Goal: Task Accomplishment & Management: Complete application form

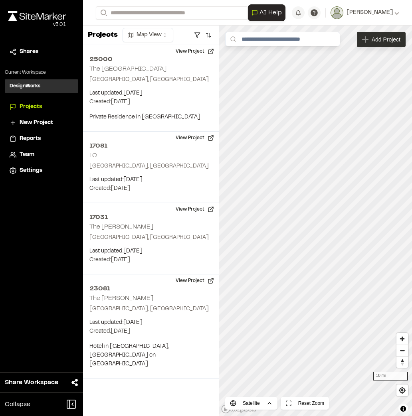
click at [368, 42] on icon at bounding box center [365, 39] width 6 height 6
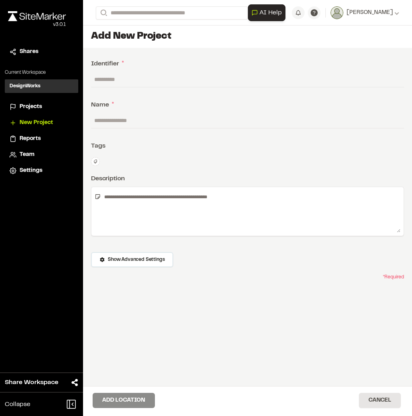
click at [127, 71] on div "**********" at bounding box center [247, 235] width 329 height 374
click at [128, 78] on input "text" at bounding box center [247, 79] width 313 height 15
drag, startPoint x: 118, startPoint y: 77, endPoint x: 83, endPoint y: 79, distance: 35.1
click at [83, 79] on div "**********" at bounding box center [247, 235] width 329 height 374
drag, startPoint x: 97, startPoint y: 78, endPoint x: 101, endPoint y: 77, distance: 4.1
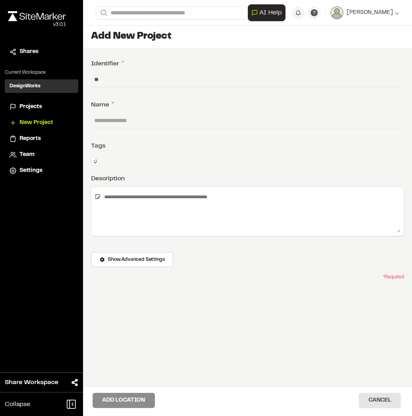
click at [97, 78] on input "**" at bounding box center [247, 79] width 313 height 15
drag, startPoint x: 104, startPoint y: 77, endPoint x: 83, endPoint y: 79, distance: 21.6
click at [83, 79] on div "**********" at bounding box center [247, 235] width 329 height 374
type input "*****"
click at [126, 112] on div "**********" at bounding box center [247, 235] width 329 height 374
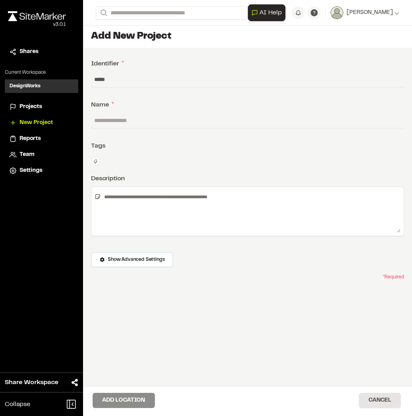
click at [126, 116] on input "text" at bounding box center [247, 120] width 313 height 15
type input "*******"
click at [188, 188] on div at bounding box center [247, 211] width 313 height 49
click at [185, 153] on div "**********" at bounding box center [247, 235] width 329 height 374
click at [96, 159] on icon at bounding box center [95, 161] width 5 height 5
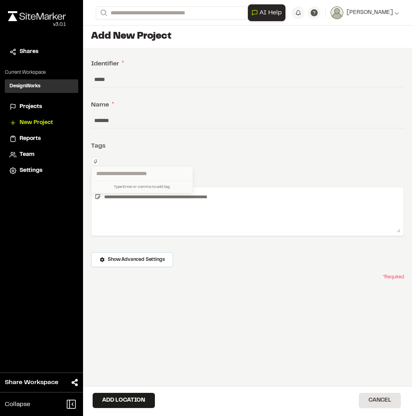
click at [183, 152] on div at bounding box center [206, 208] width 412 height 416
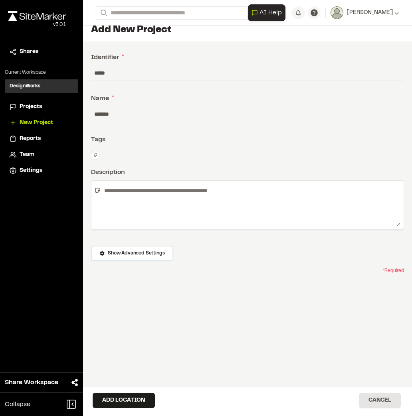
click at [154, 161] on div "**********" at bounding box center [247, 228] width 329 height 374
click at [152, 193] on textarea at bounding box center [250, 205] width 299 height 42
click at [185, 166] on div "**********" at bounding box center [247, 228] width 329 height 374
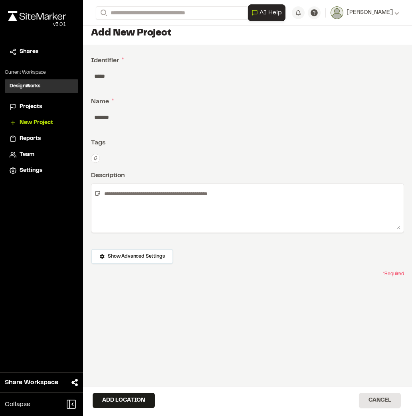
scroll to position [0, 0]
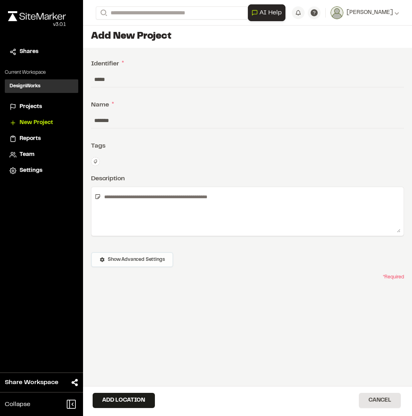
click at [132, 254] on button "Show Advanced Settings" at bounding box center [132, 259] width 82 height 15
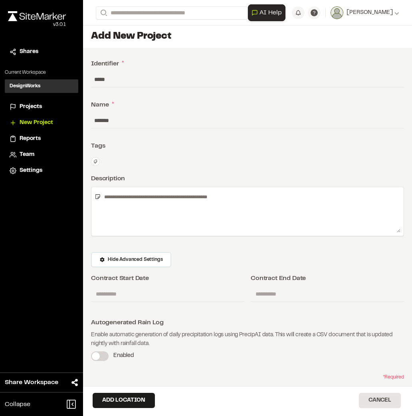
scroll to position [6, 0]
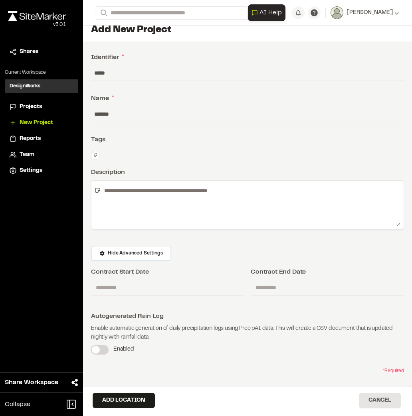
click at [212, 242] on div at bounding box center [247, 211] width 313 height 62
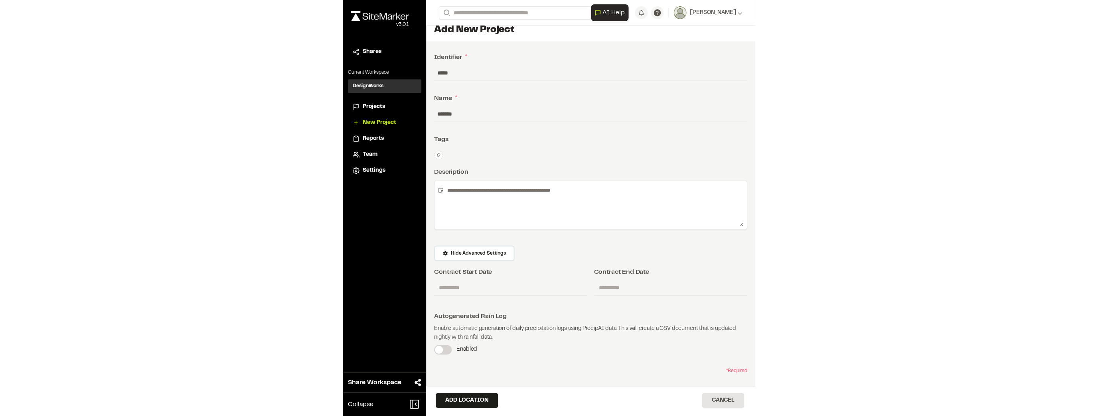
scroll to position [0, 0]
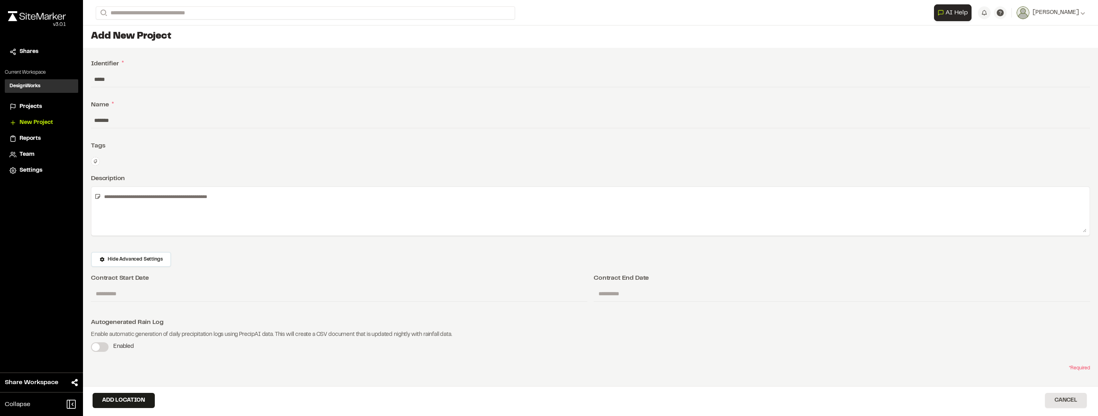
click at [253, 352] on div "**********" at bounding box center [590, 235] width 1015 height 375
click at [134, 401] on button "Add Location" at bounding box center [124, 400] width 62 height 15
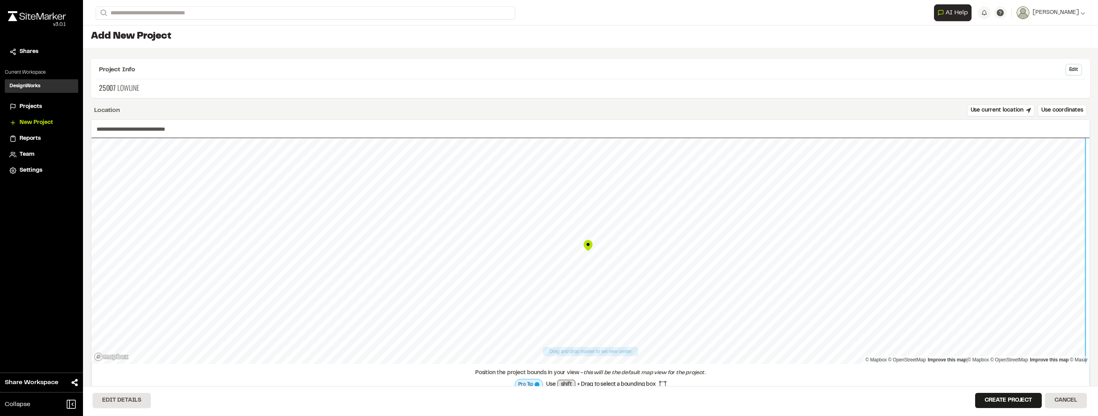
type input "**********"
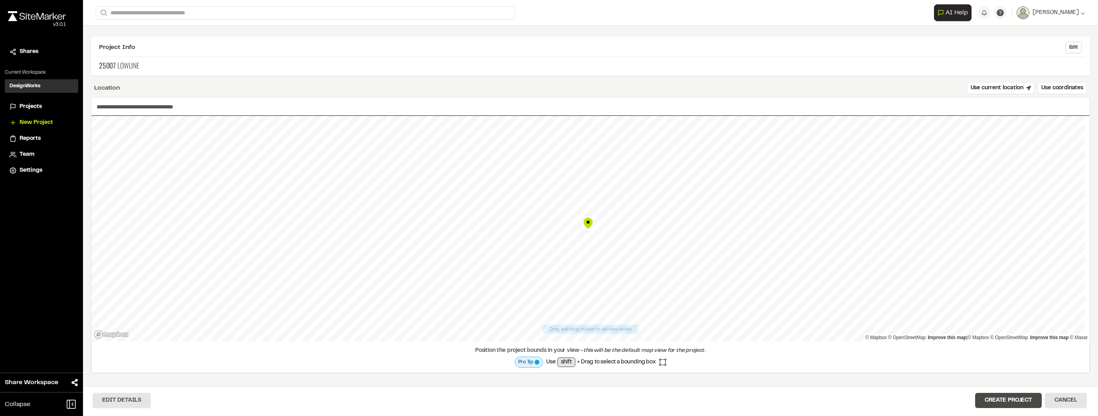
click at [411, 400] on button "Create Project" at bounding box center [1008, 400] width 67 height 15
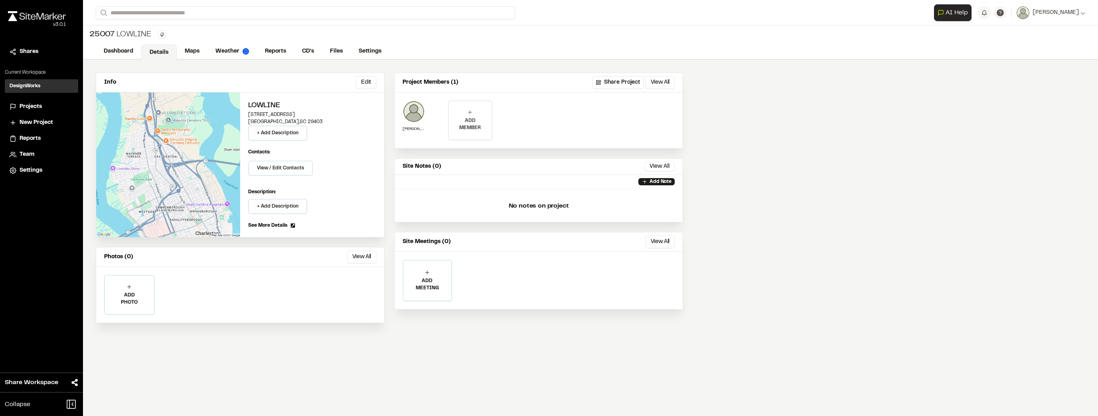
click at [411, 111] on div "ADD MEMBER" at bounding box center [470, 120] width 42 height 38
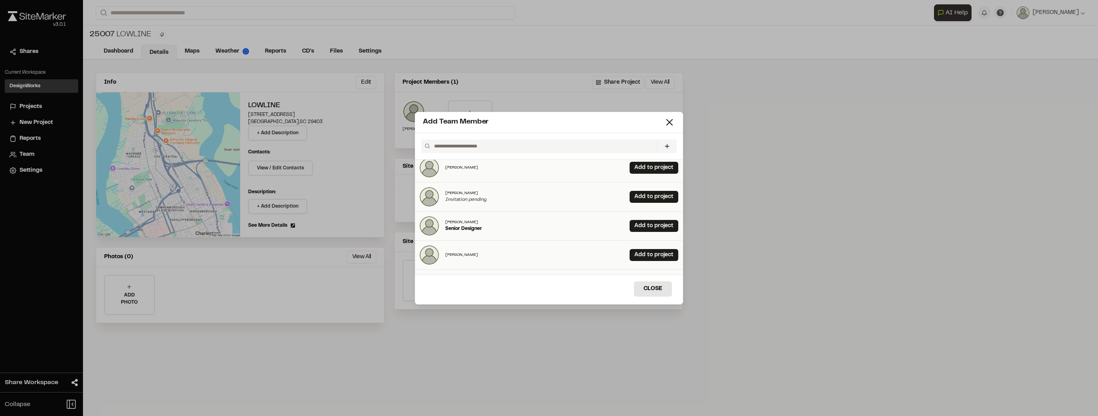
scroll to position [53, 0]
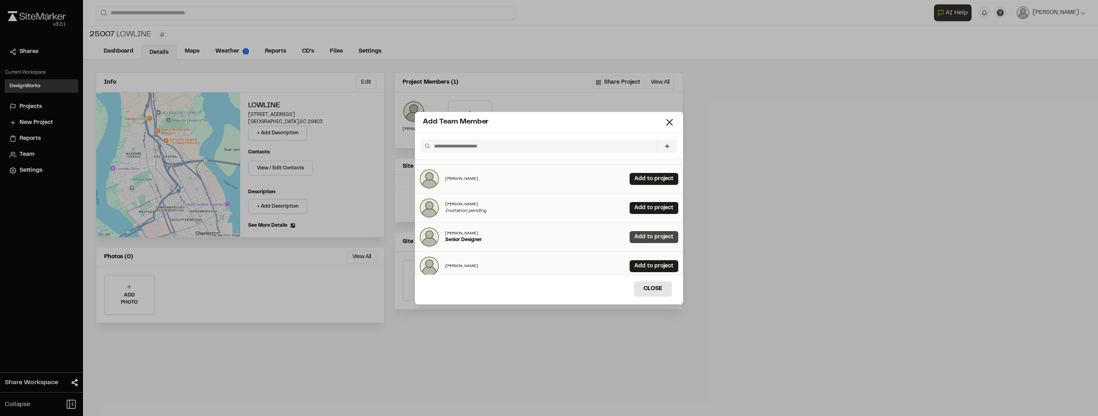
click at [411, 238] on link "Add to project" at bounding box center [653, 237] width 49 height 12
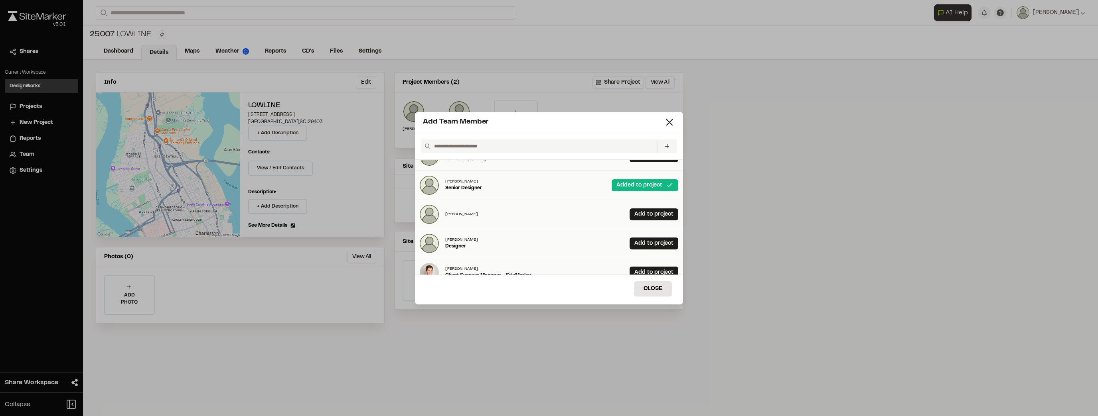
scroll to position [117, 0]
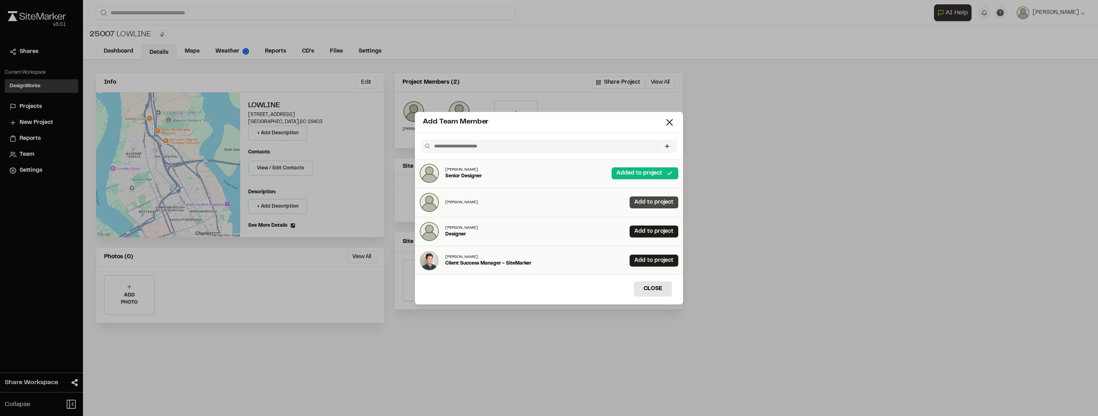
click at [411, 200] on link "Add to project" at bounding box center [653, 203] width 49 height 12
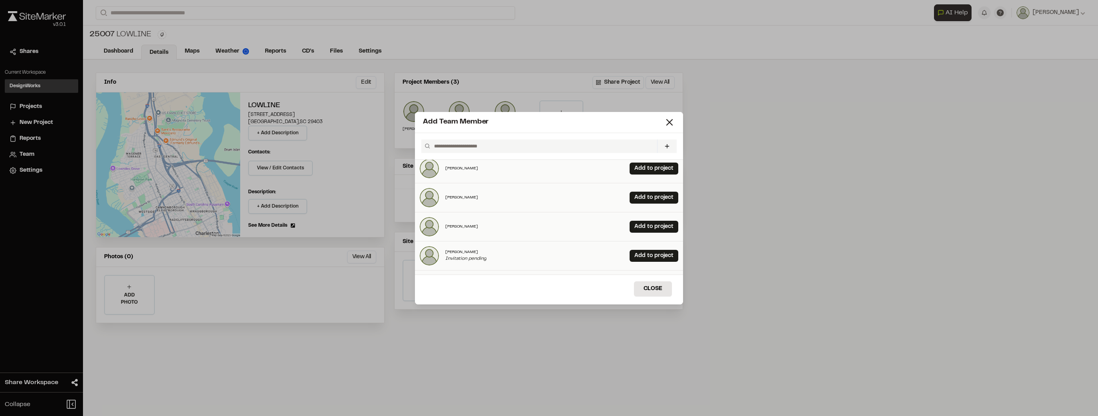
scroll to position [0, 0]
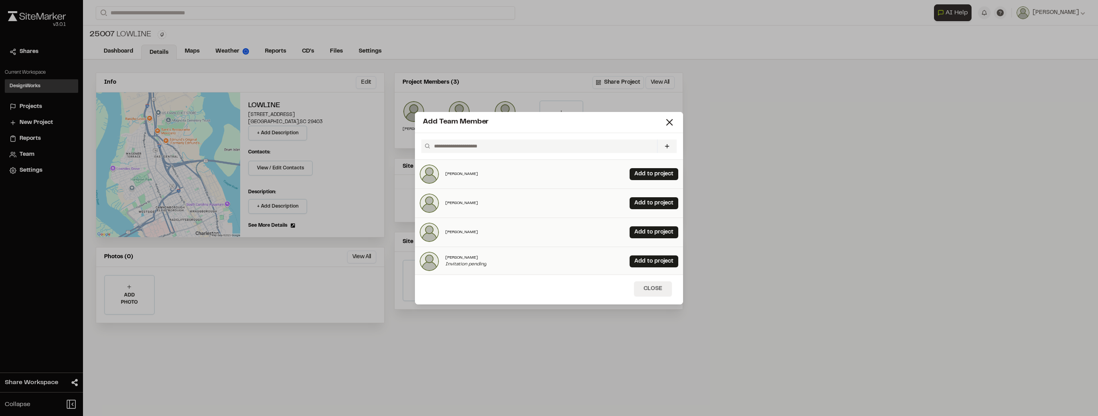
click at [411, 291] on button "Close" at bounding box center [653, 289] width 38 height 15
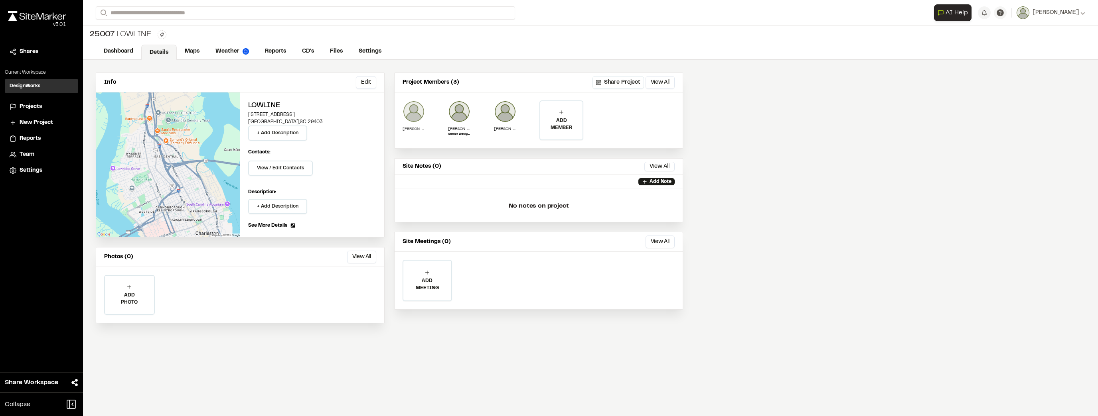
click at [408, 112] on img at bounding box center [413, 112] width 22 height 22
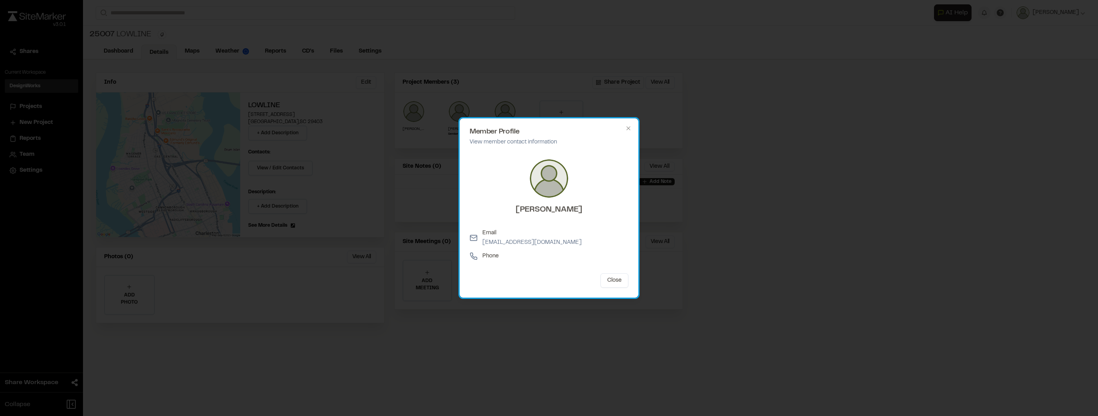
click at [411, 254] on p "Phone" at bounding box center [490, 256] width 16 height 9
click at [411, 257] on icon at bounding box center [473, 256] width 7 height 7
click at [411, 254] on div "Phone" at bounding box center [548, 256] width 159 height 9
click at [411, 144] on p "View member contact information" at bounding box center [548, 142] width 159 height 9
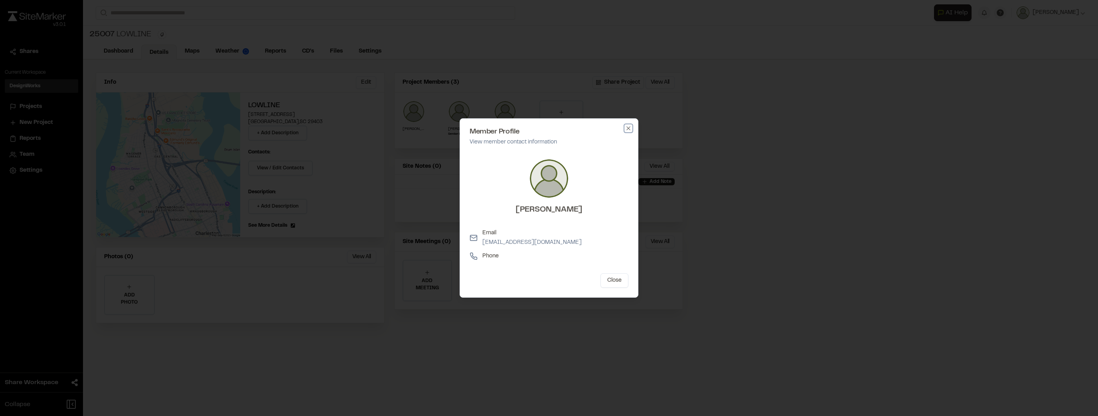
click at [411, 127] on icon "button" at bounding box center [628, 128] width 4 height 4
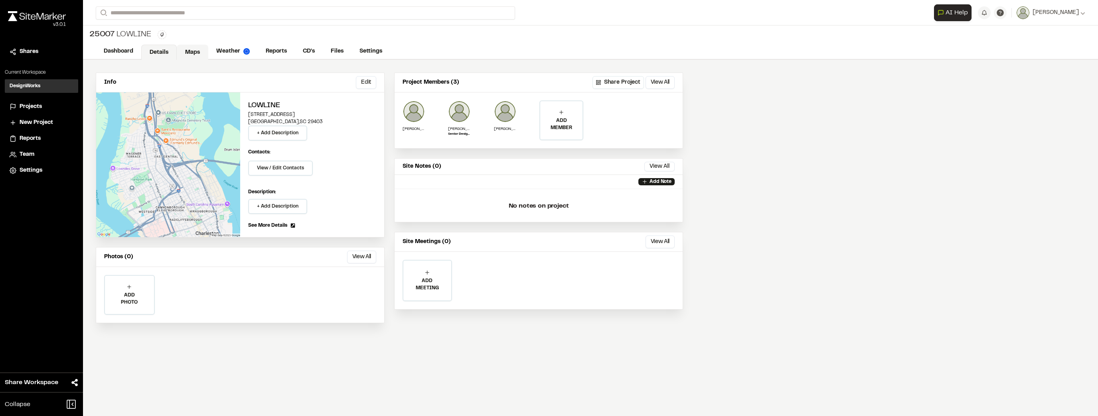
click at [182, 54] on link "Maps" at bounding box center [193, 52] width 32 height 15
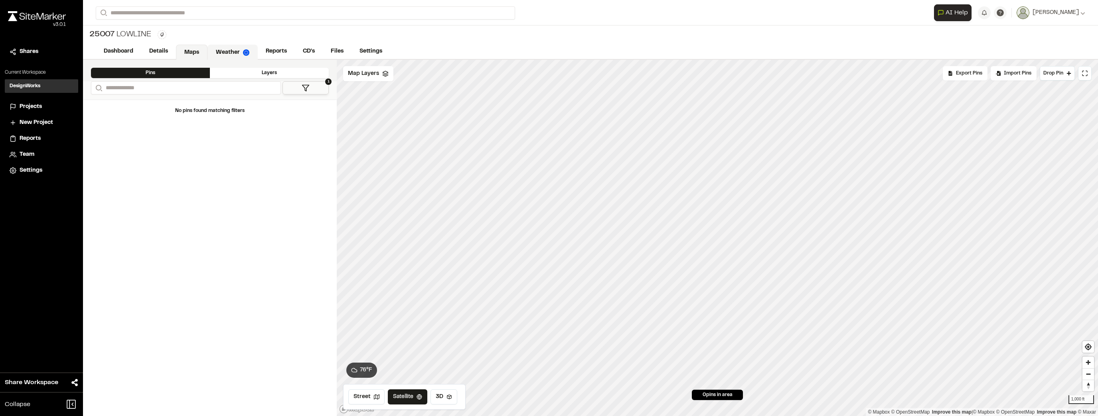
click at [217, 49] on link "Weather" at bounding box center [232, 52] width 50 height 15
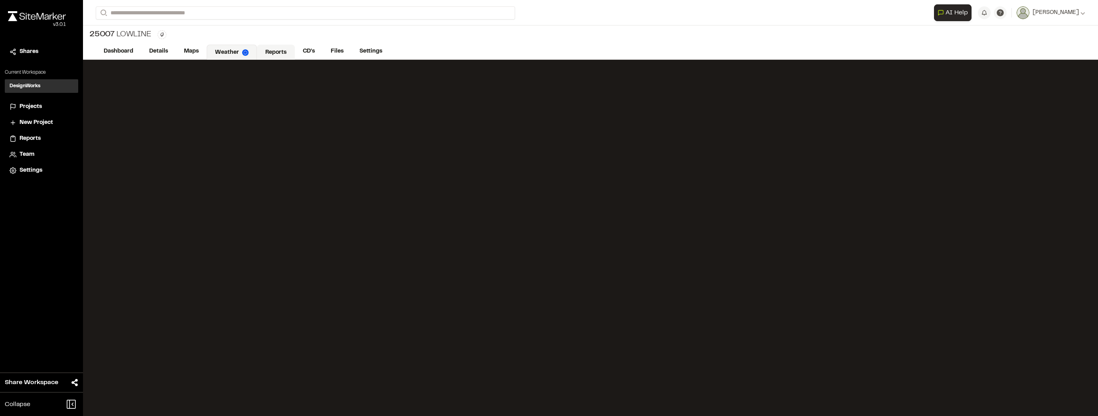
click at [272, 54] on link "Reports" at bounding box center [276, 52] width 38 height 15
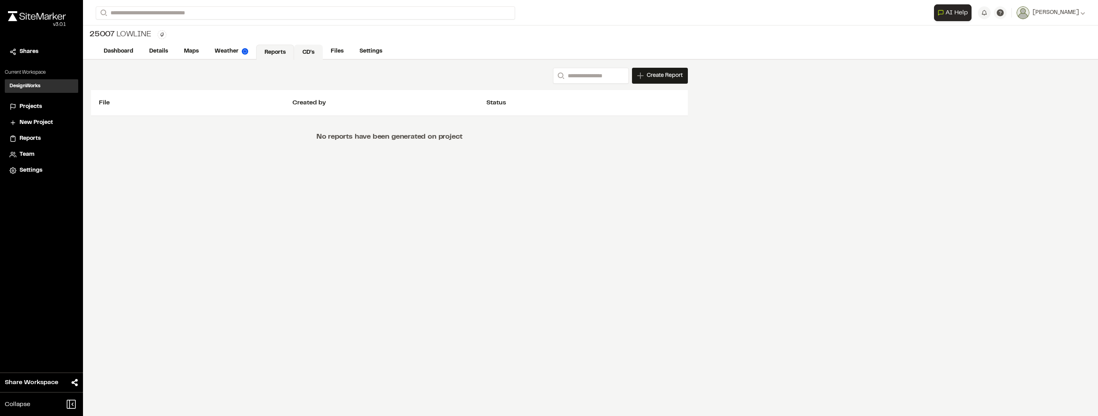
click at [305, 48] on link "CD's" at bounding box center [308, 52] width 29 height 15
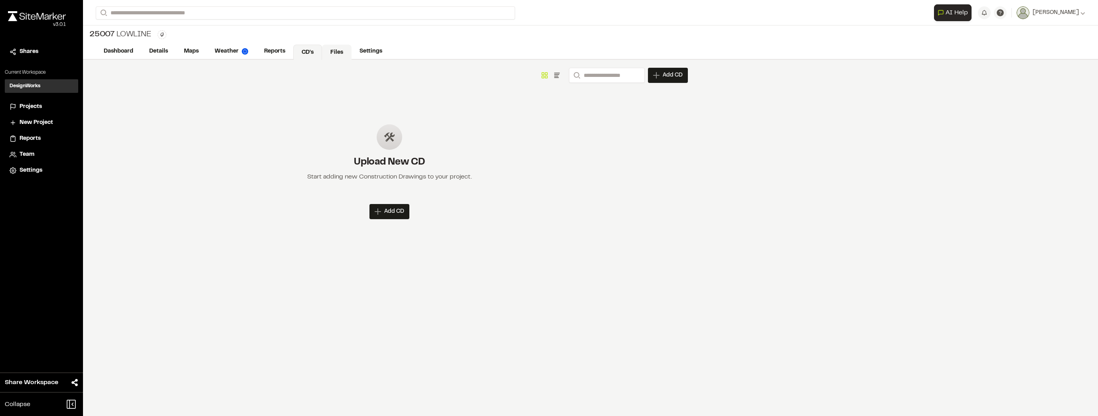
click at [325, 48] on link "Files" at bounding box center [337, 52] width 30 height 15
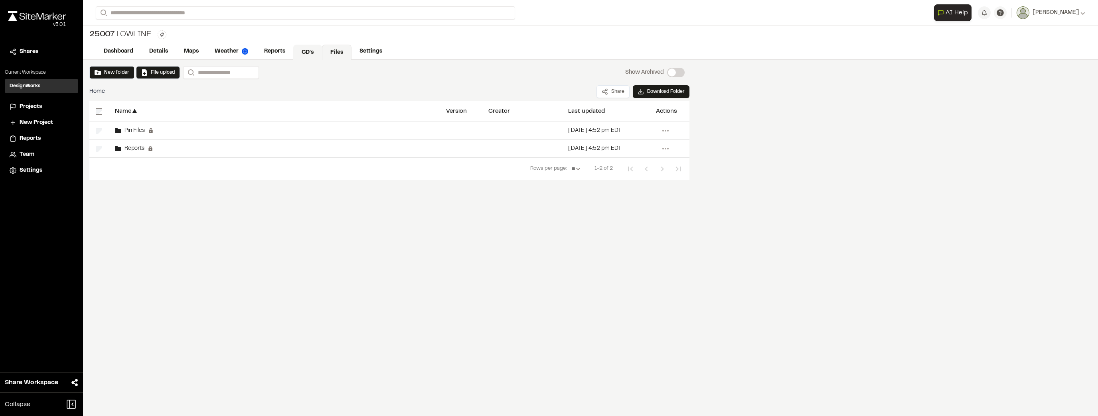
click at [296, 49] on link "CD's" at bounding box center [307, 52] width 29 height 15
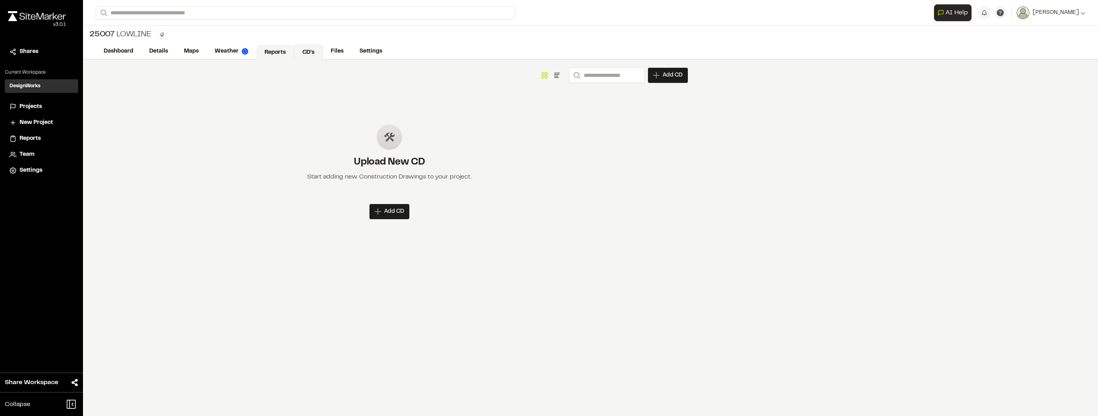
click at [284, 51] on link "Reports" at bounding box center [275, 52] width 38 height 15
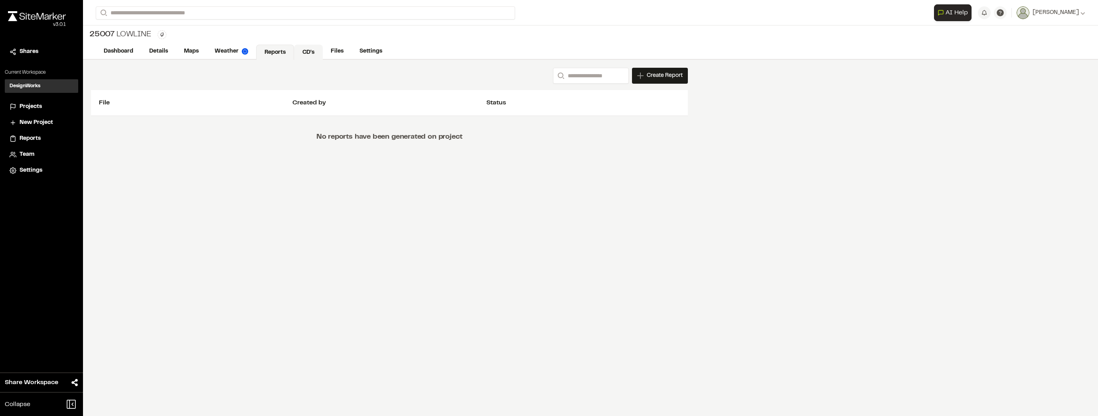
click at [299, 51] on link "CD's" at bounding box center [308, 52] width 29 height 15
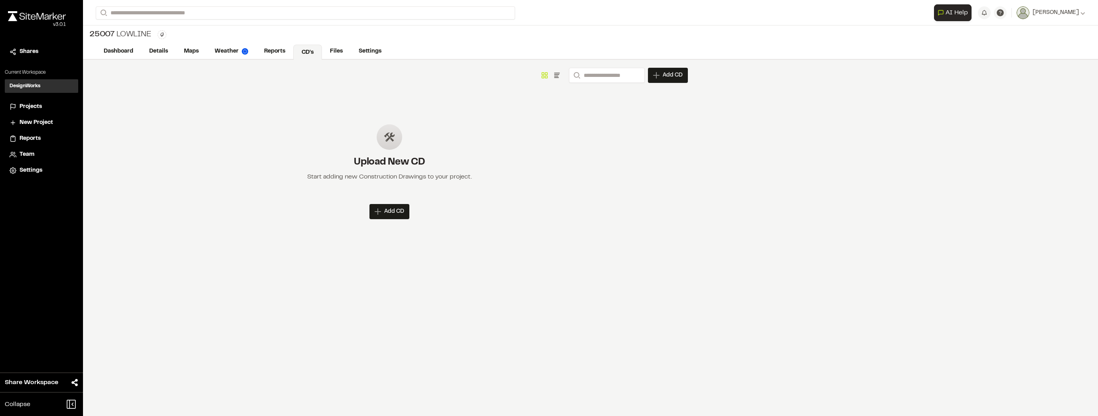
click at [335, 41] on div "25007 Lowline Type Enter or comma to add tag." at bounding box center [590, 35] width 1015 height 18
click at [335, 45] on link "Files" at bounding box center [337, 52] width 30 height 15
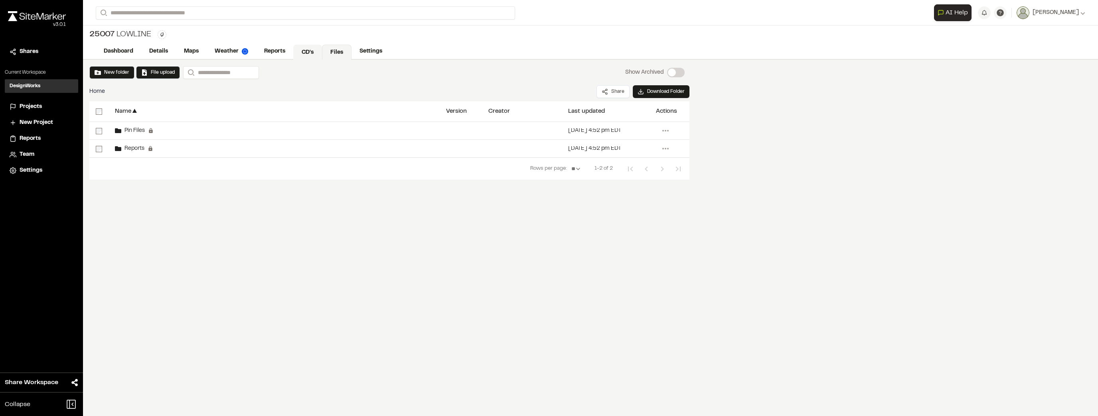
click at [319, 51] on link "CD's" at bounding box center [307, 52] width 29 height 15
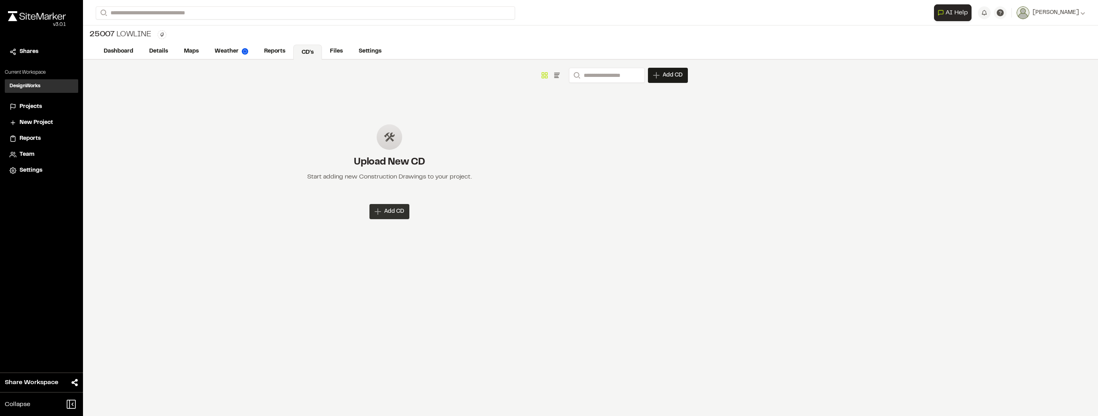
click at [399, 215] on span "Add CD" at bounding box center [394, 212] width 20 height 8
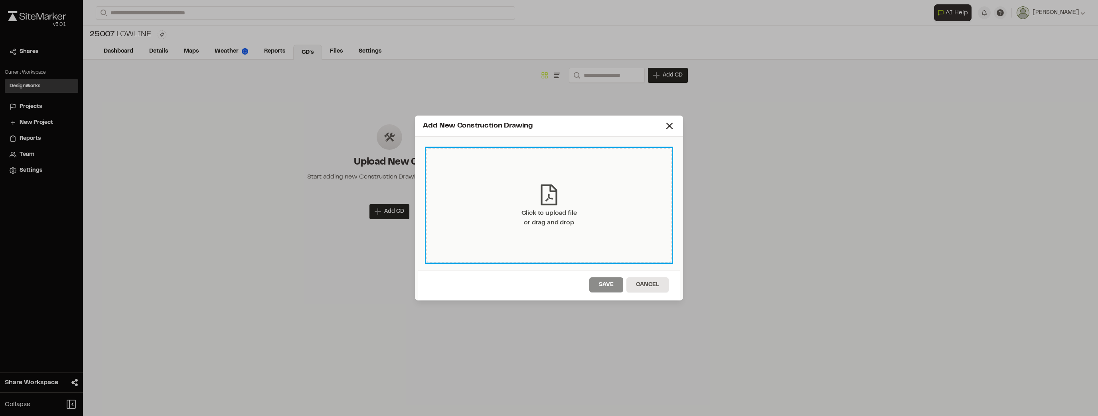
click at [411, 220] on div "Click to upload file or drag and drop" at bounding box center [548, 218] width 55 height 19
click at [411, 225] on div "Click to upload file or drag and drop" at bounding box center [549, 205] width 246 height 115
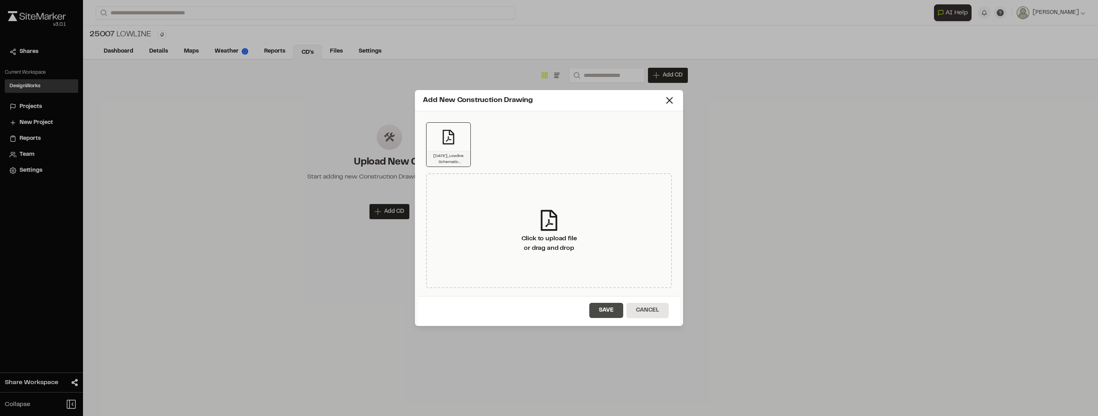
click at [411, 311] on button "Save" at bounding box center [606, 310] width 34 height 15
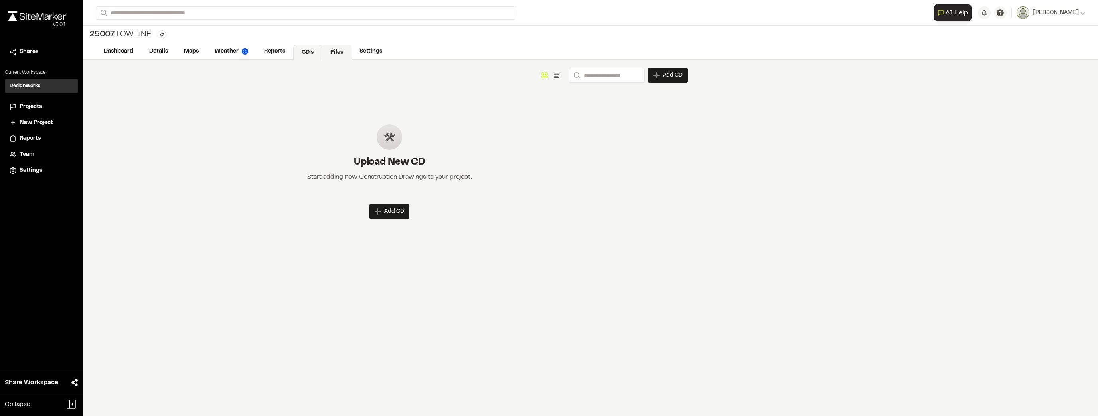
click at [337, 54] on link "Files" at bounding box center [337, 52] width 30 height 15
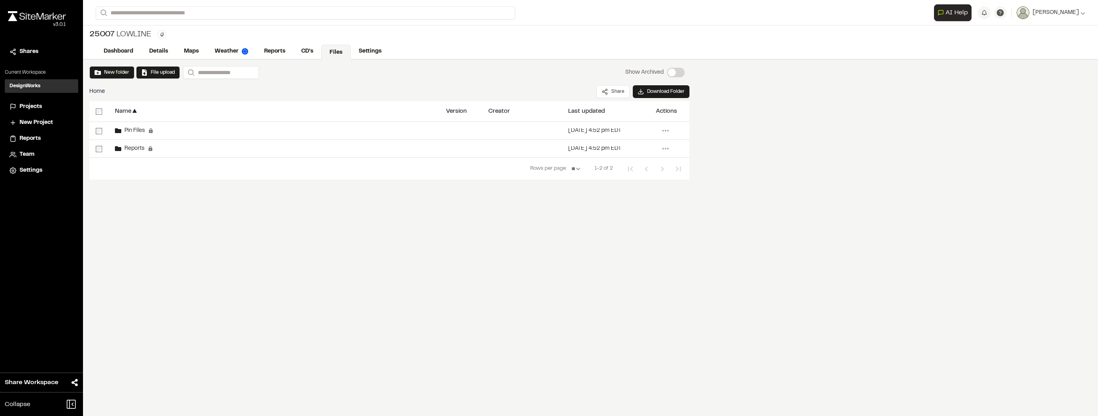
drag, startPoint x: 375, startPoint y: 51, endPoint x: 334, endPoint y: 51, distance: 41.1
click at [375, 52] on link "Settings" at bounding box center [370, 51] width 39 height 15
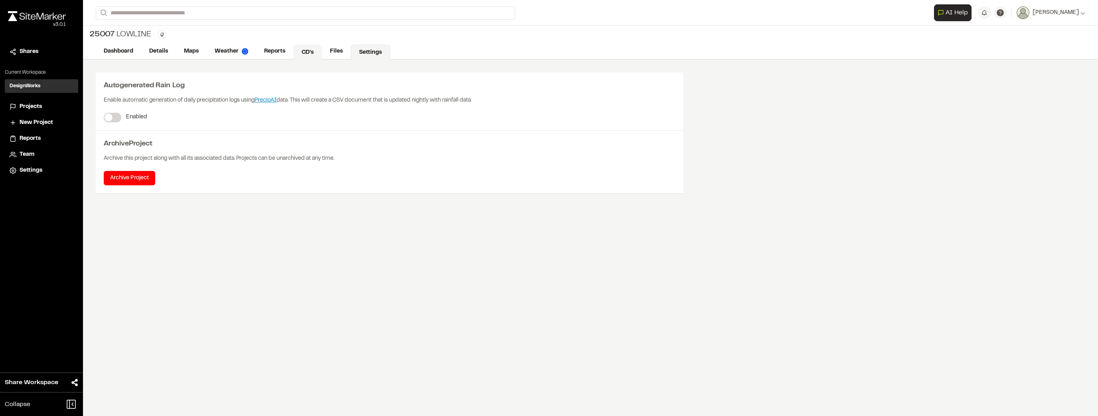
click at [300, 53] on link "CD's" at bounding box center [307, 52] width 29 height 15
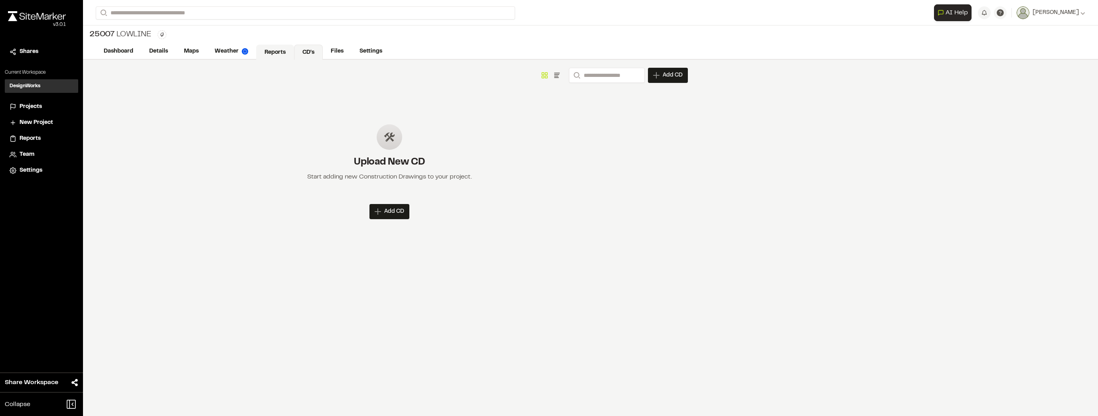
click at [274, 52] on link "Reports" at bounding box center [275, 52] width 38 height 15
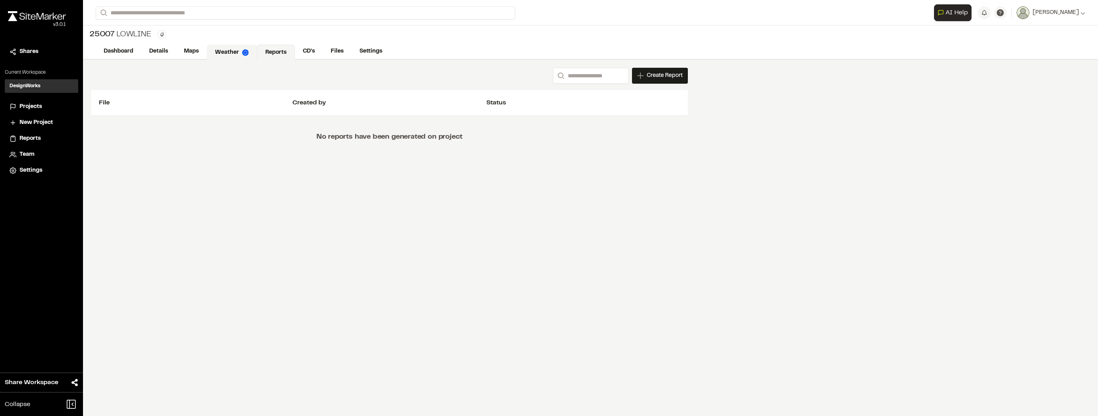
click at [231, 51] on link "Weather" at bounding box center [232, 52] width 50 height 15
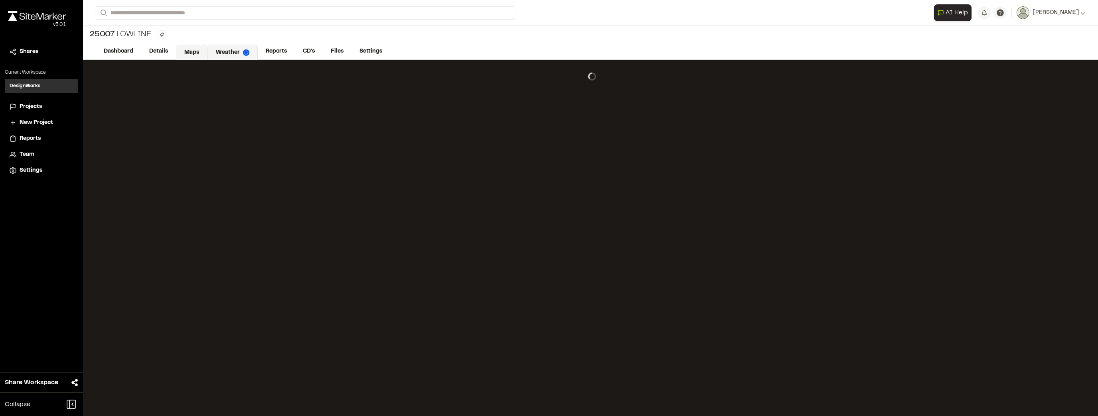
click at [179, 50] on link "Maps" at bounding box center [192, 52] width 32 height 15
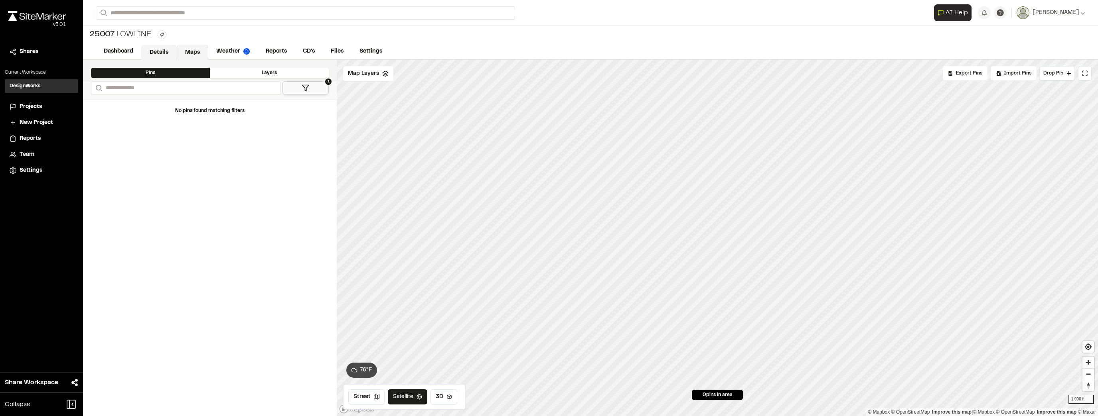
click at [147, 53] on link "Details" at bounding box center [158, 52] width 35 height 15
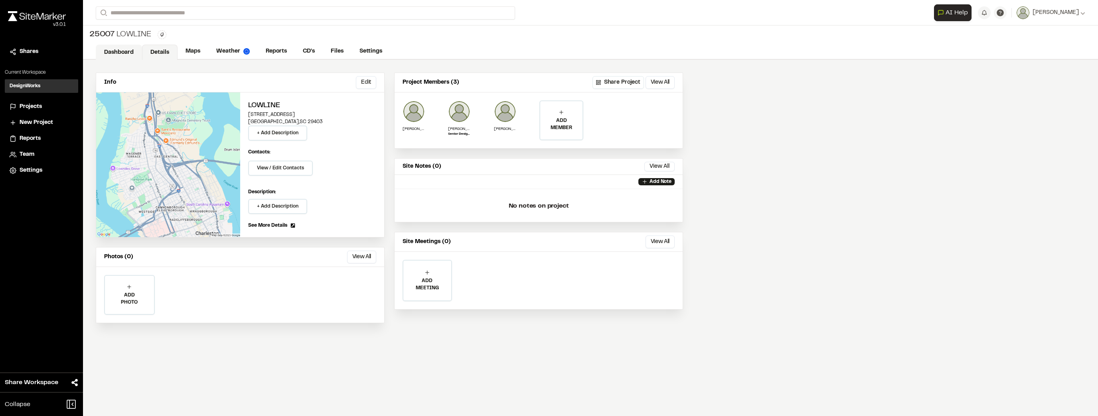
click at [115, 53] on link "Dashboard" at bounding box center [119, 52] width 46 height 15
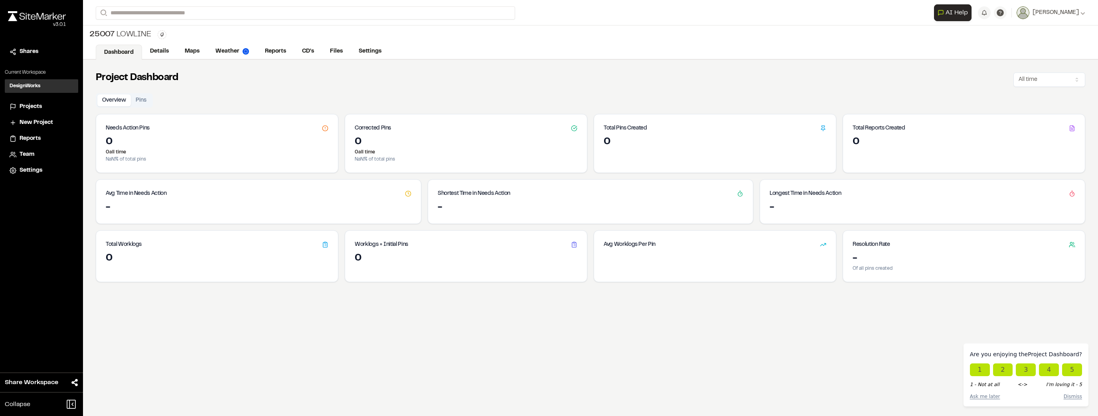
click at [138, 51] on link "Dashboard" at bounding box center [119, 52] width 46 height 15
click at [162, 49] on link "Details" at bounding box center [159, 52] width 35 height 15
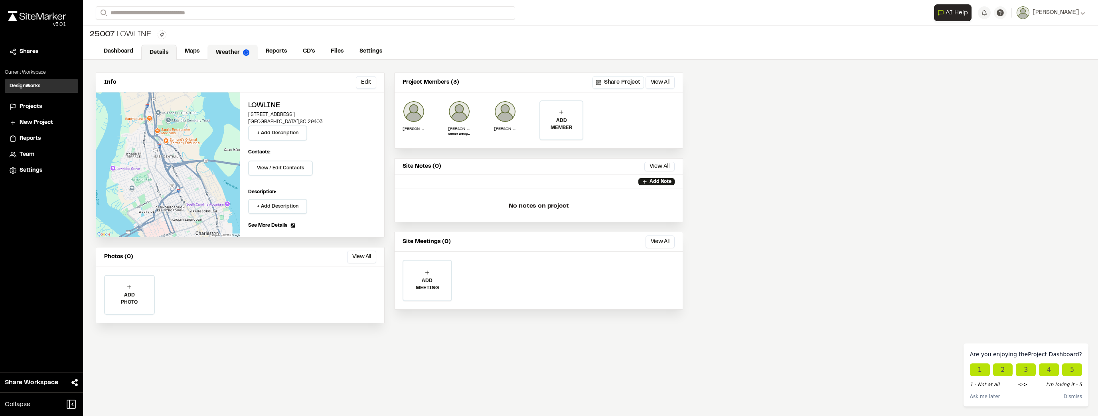
click at [229, 51] on link "Weather" at bounding box center [232, 52] width 50 height 15
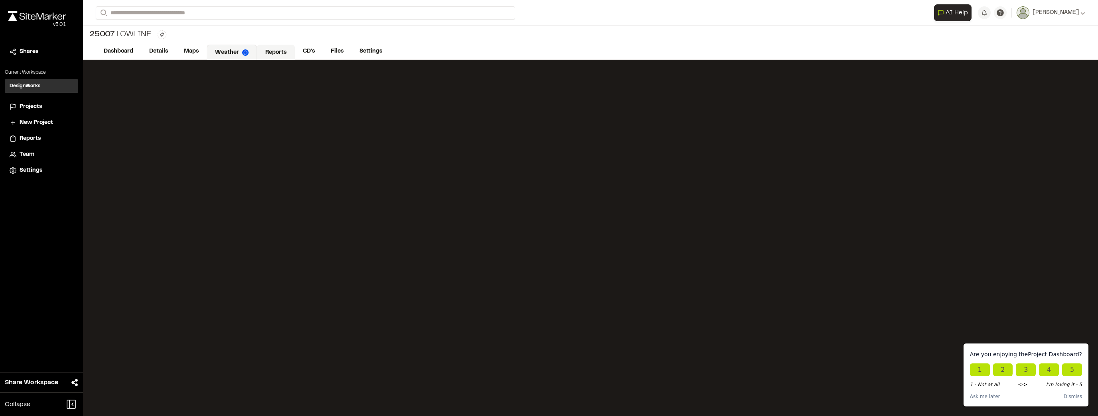
click at [285, 53] on link "Reports" at bounding box center [276, 52] width 38 height 15
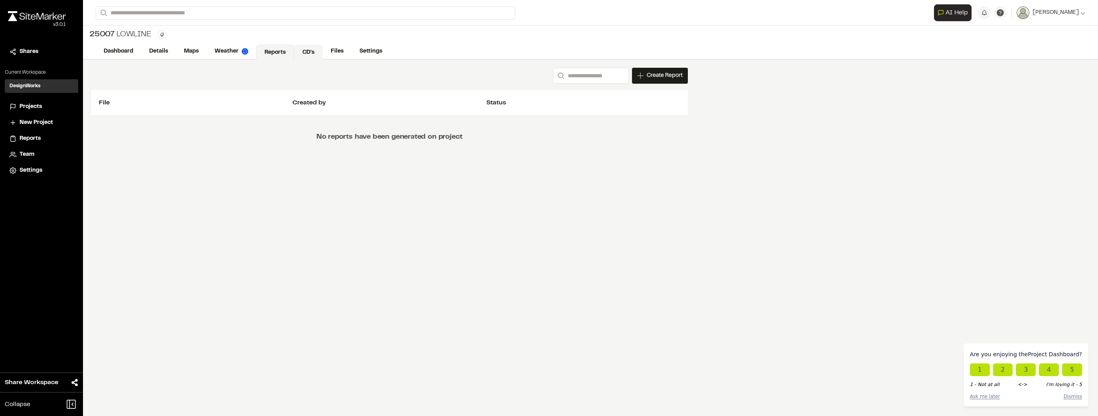
click at [303, 52] on link "CD's" at bounding box center [308, 52] width 29 height 15
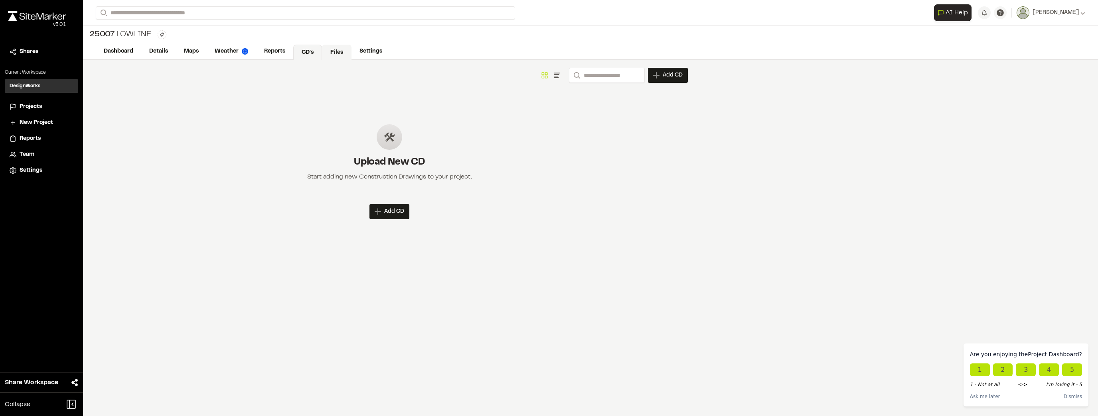
click at [330, 53] on link "Files" at bounding box center [337, 52] width 30 height 15
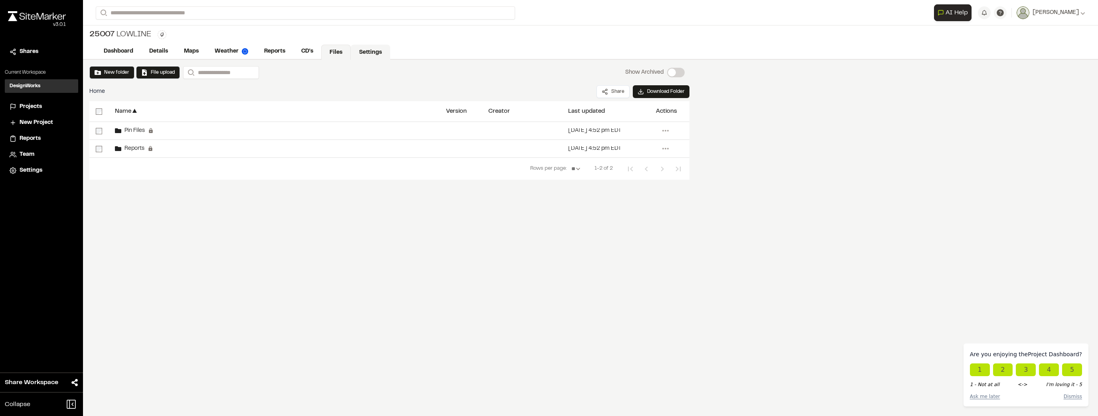
click at [366, 53] on link "Settings" at bounding box center [370, 52] width 39 height 15
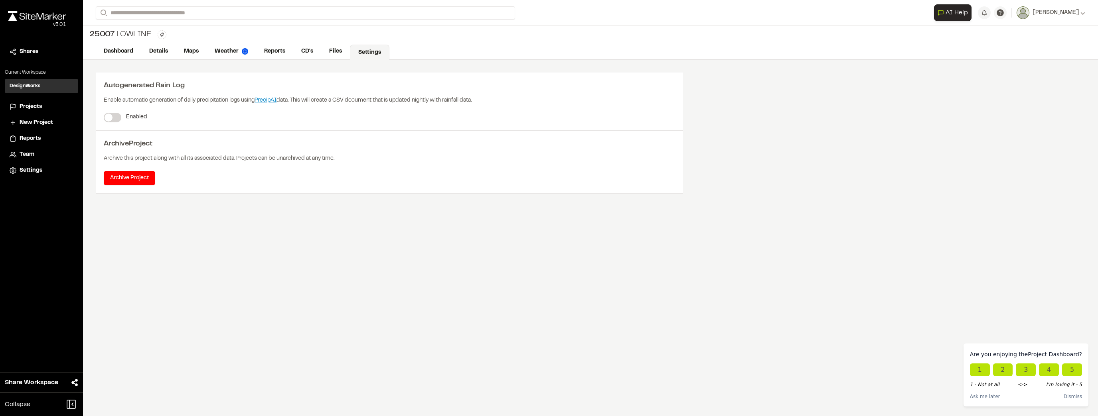
click at [33, 104] on span "Projects" at bounding box center [31, 106] width 22 height 9
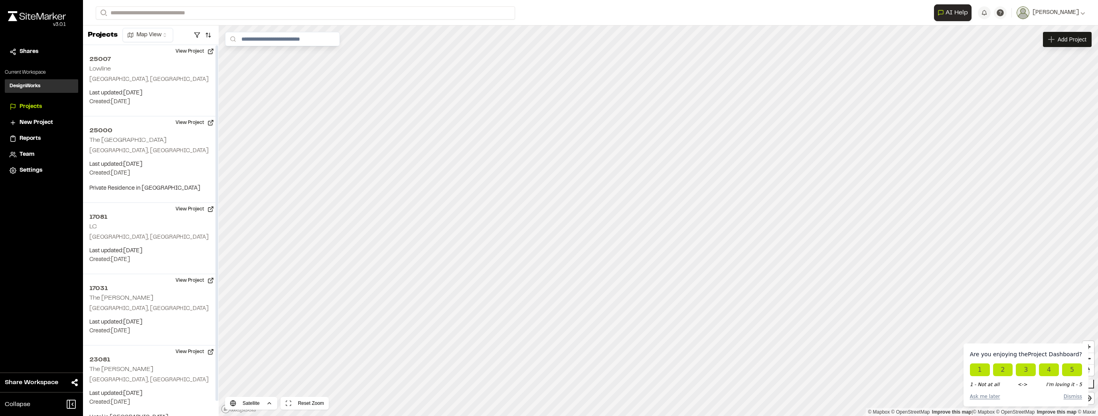
click at [25, 157] on span "Team" at bounding box center [27, 154] width 15 height 9
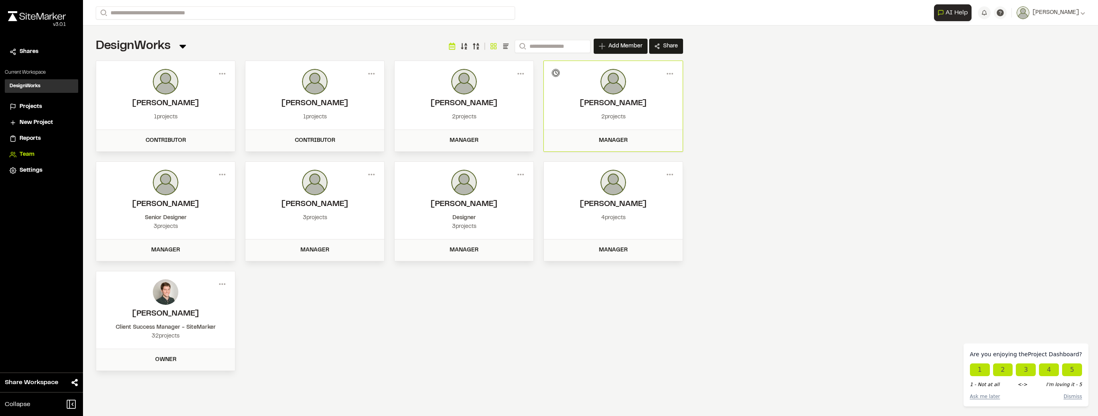
click at [36, 140] on span "Reports" at bounding box center [30, 138] width 21 height 9
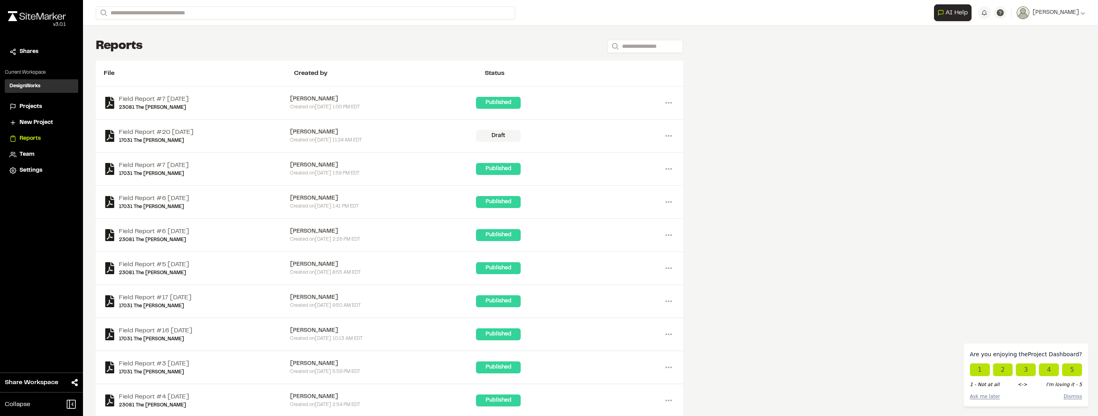
click at [36, 118] on span "New Project" at bounding box center [37, 122] width 34 height 9
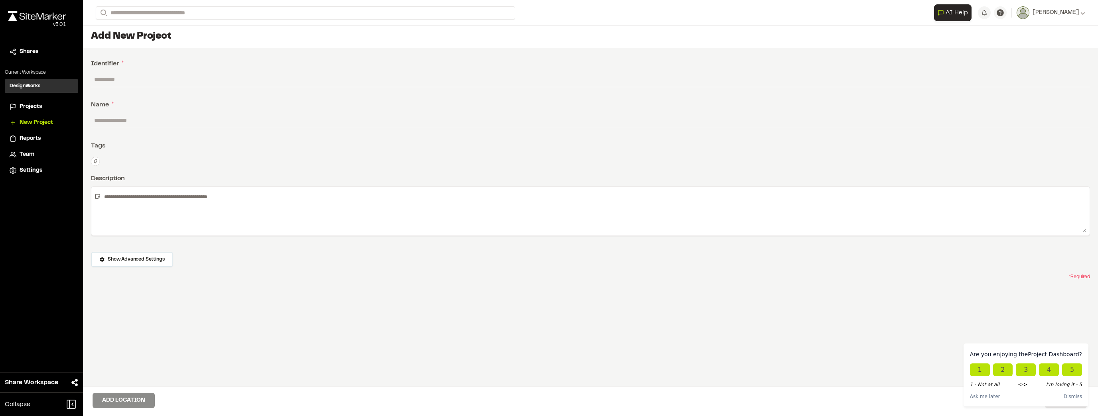
click at [32, 111] on span "Projects" at bounding box center [31, 106] width 22 height 9
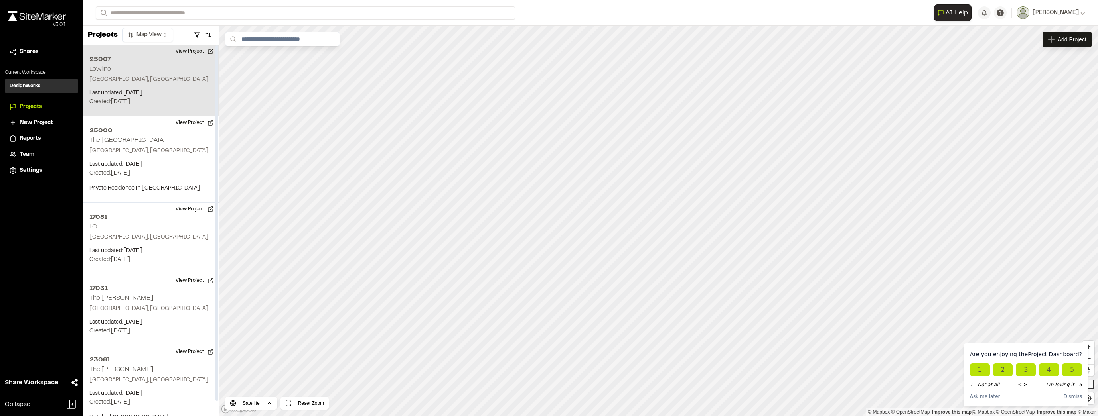
click at [170, 95] on p "Last updated: [DATE]" at bounding box center [150, 93] width 123 height 9
